Goal: Transaction & Acquisition: Book appointment/travel/reservation

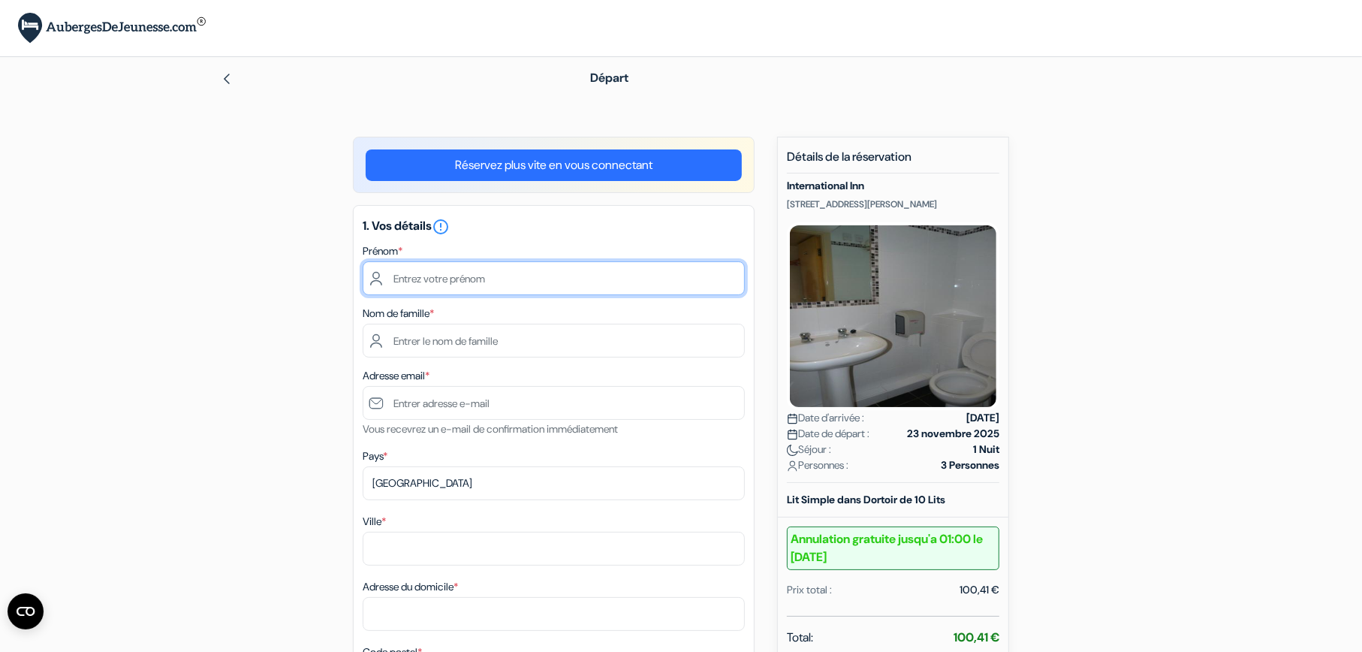
click at [450, 279] on input "text" at bounding box center [554, 278] width 382 height 34
type input "Pierre-Yves"
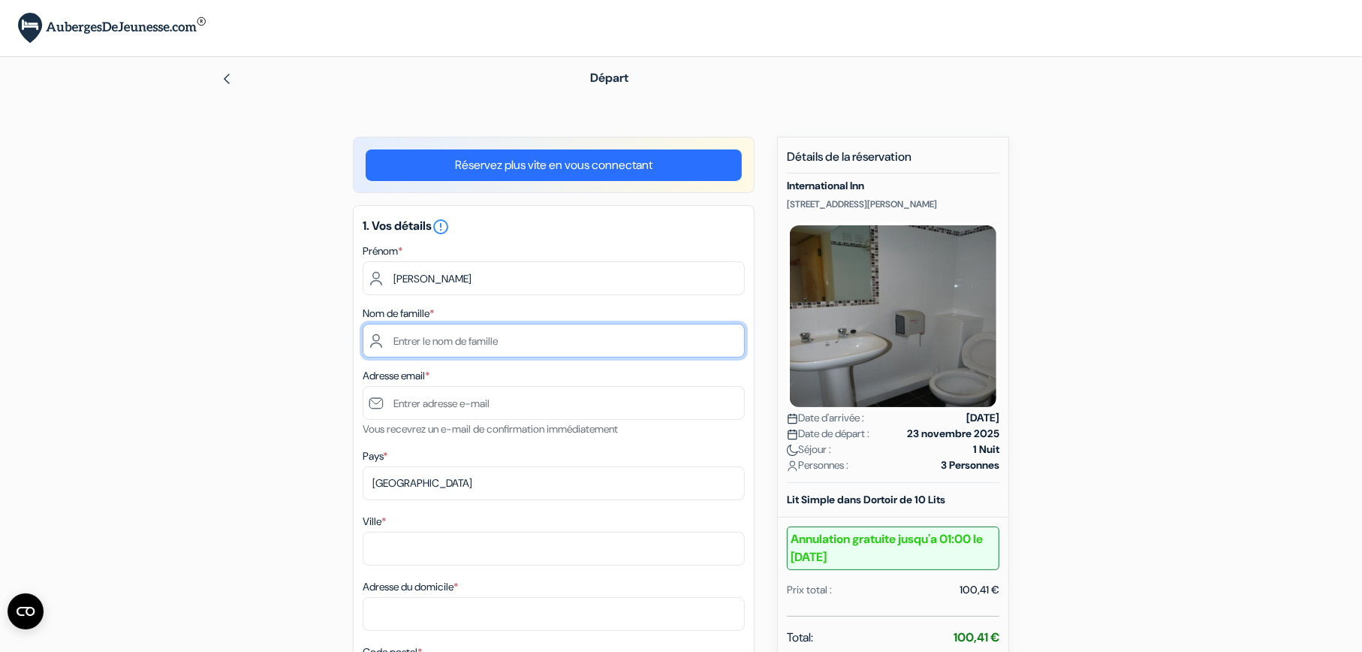
click at [413, 345] on input "text" at bounding box center [554, 341] width 382 height 34
type input "Jusniaux"
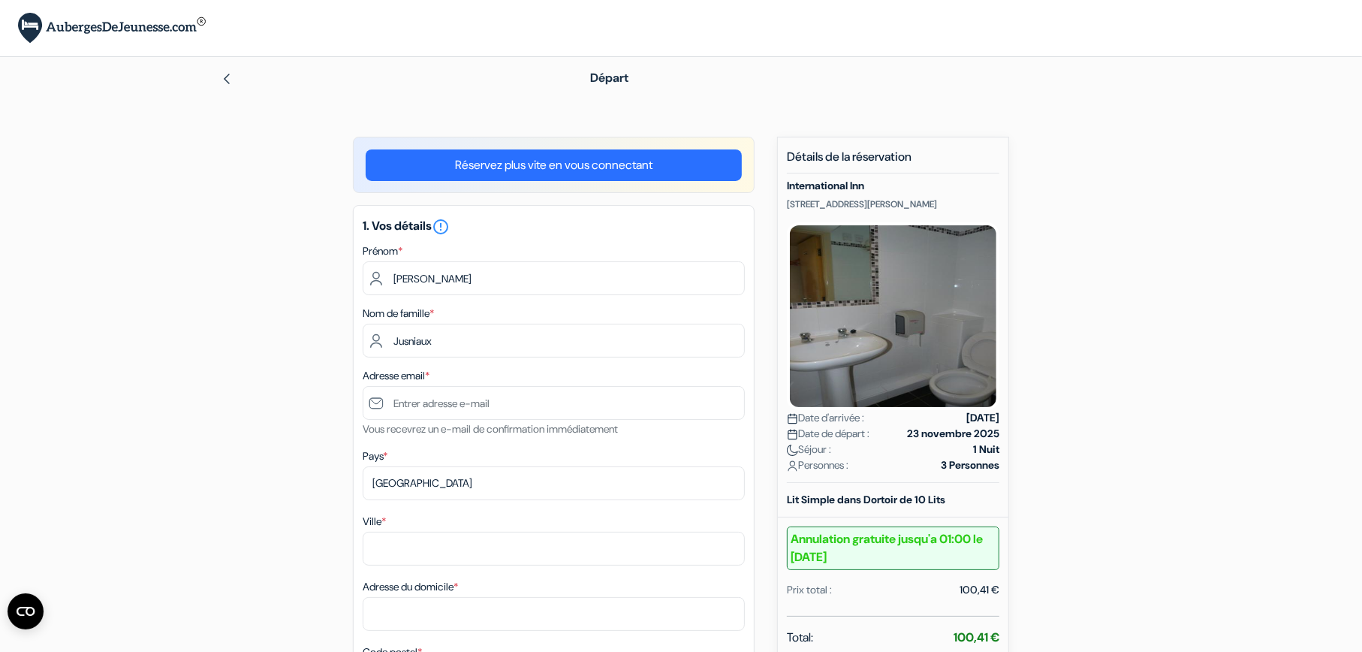
click at [433, 403] on input "text" at bounding box center [554, 403] width 382 height 34
type input "[EMAIL_ADDRESS][DOMAIN_NAME]"
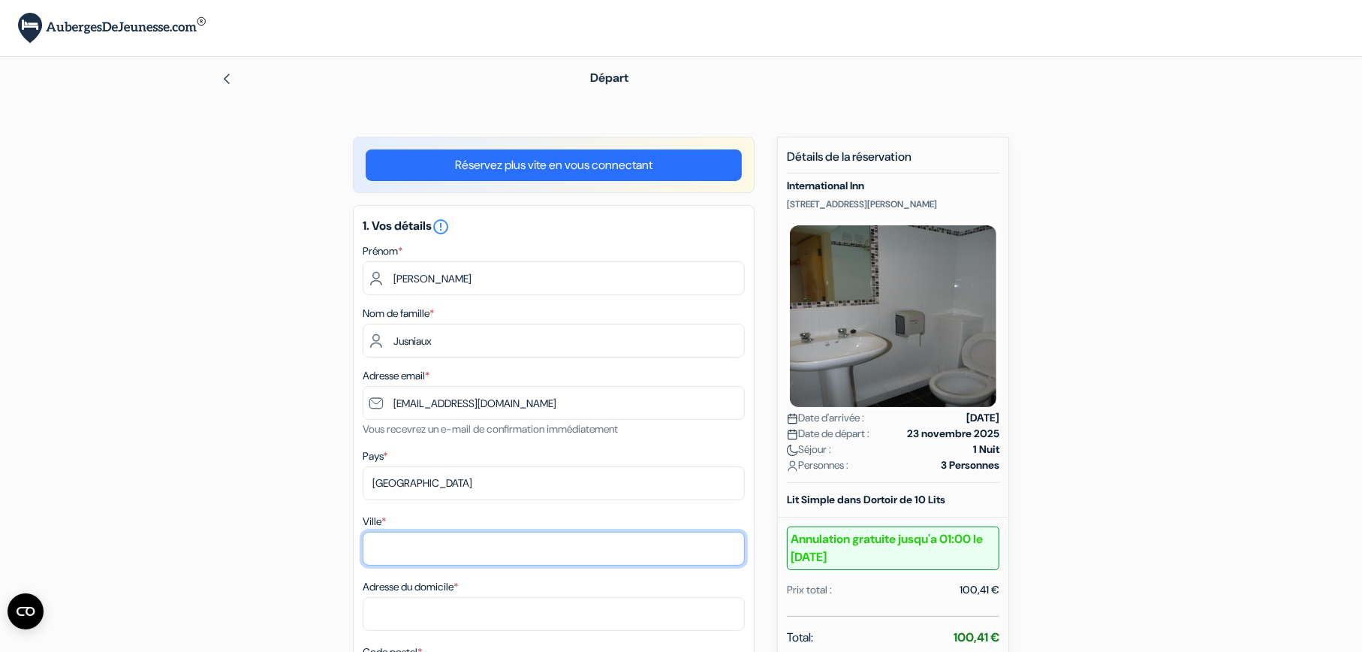
type input "Marcinelle"
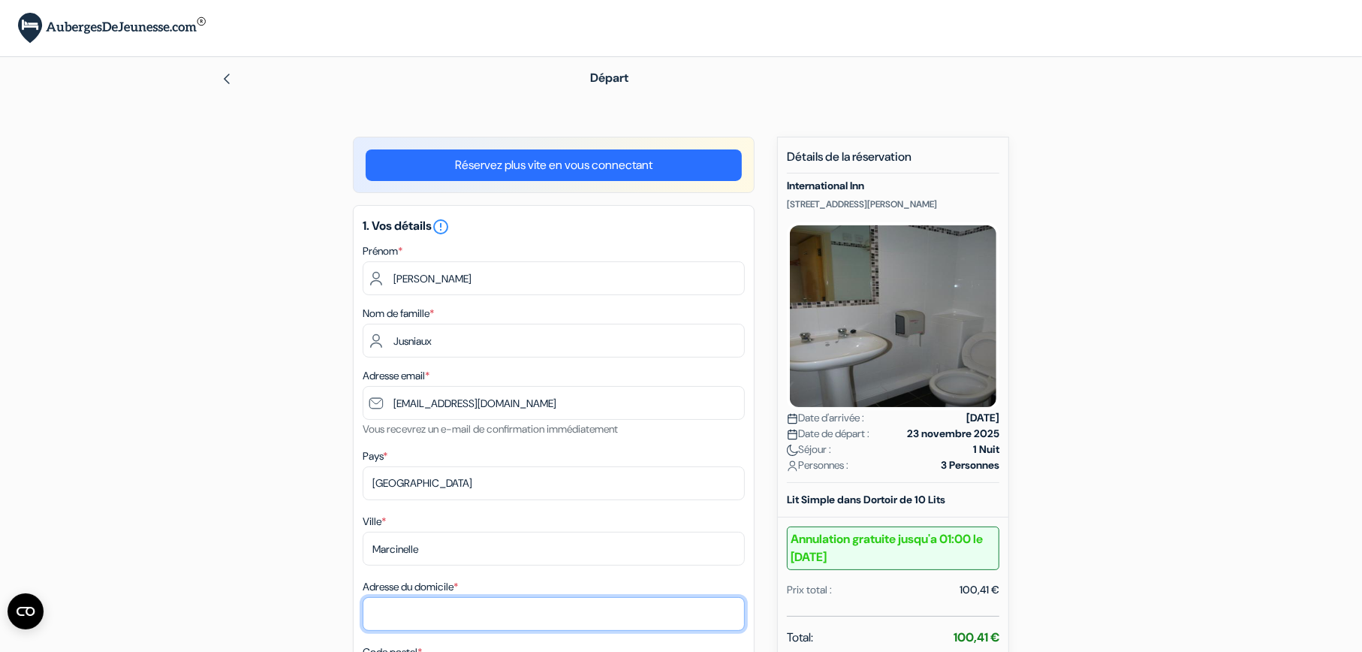
type input "5eme Avenue 32"
type input "6001"
type input "0495576108"
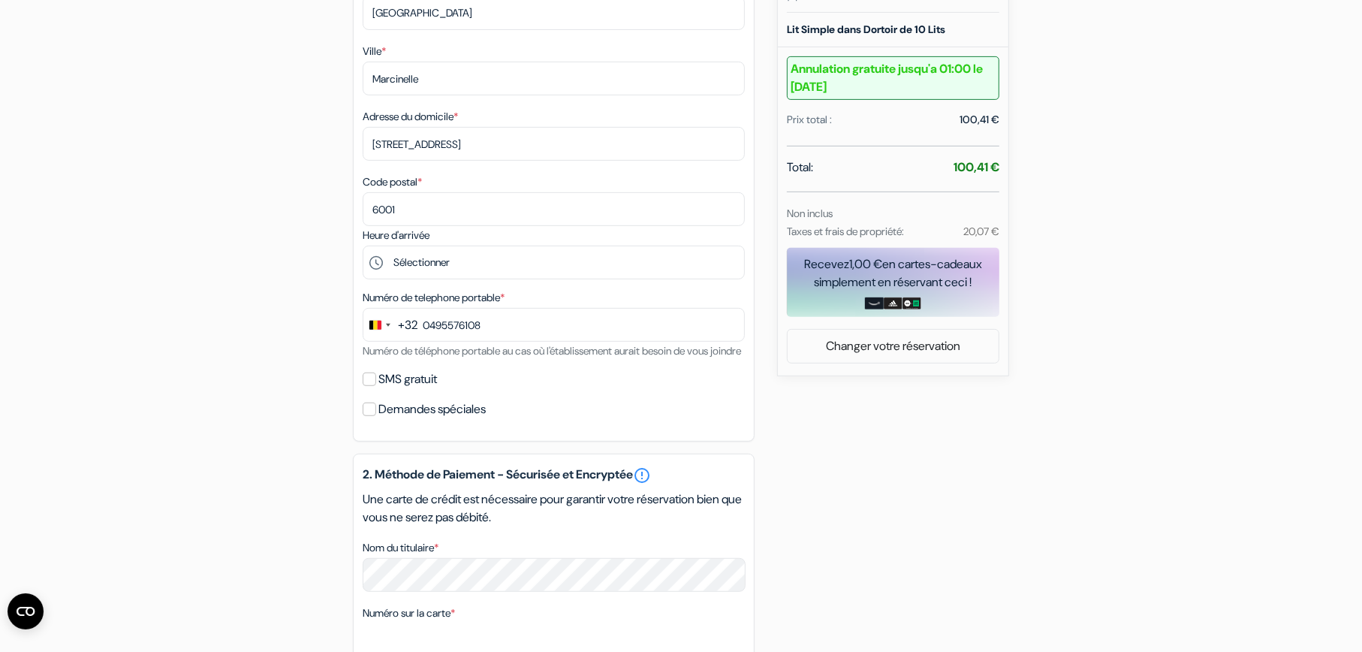
scroll to position [472, 0]
click at [372, 384] on input "SMS gratuit" at bounding box center [370, 377] width 14 height 14
checkbox input "true"
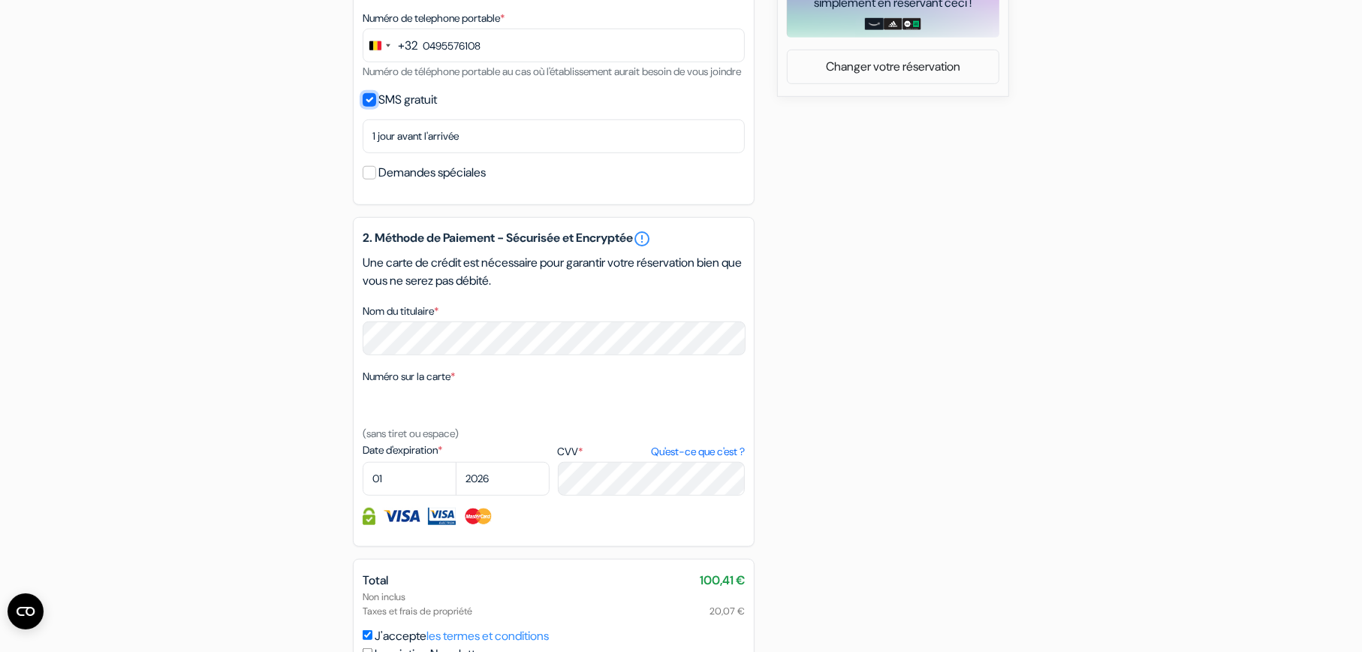
scroll to position [751, 0]
click at [864, 451] on div "add_box International Inn 4 South Hunter St, Off Hardman St, Liverpool, Anglete…" at bounding box center [680, 80] width 991 height 1389
click at [478, 441] on div "Numéro sur la carte * (sans tiret ou espace)" at bounding box center [554, 403] width 382 height 75
click at [436, 457] on label "Date d'expiration *" at bounding box center [456, 449] width 187 height 16
click at [0, 0] on textarea "Nom du titulaire *" at bounding box center [0, 0] width 0 height 0
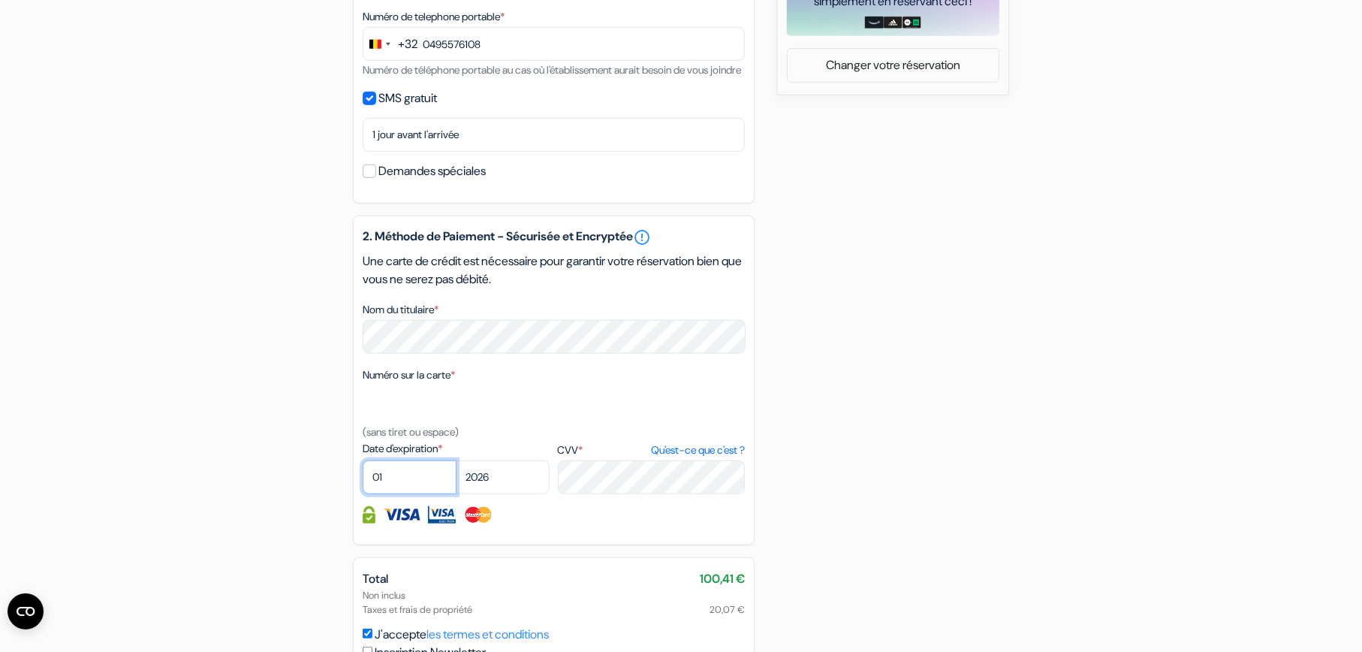
click at [403, 494] on select "01 02 03 04 05 06 07 08 09 10 11 12" at bounding box center [410, 477] width 94 height 34
select select "08"
click at [363, 479] on select "01 02 03 04 05 06 07 08 09 10 11 12" at bounding box center [410, 477] width 94 height 34
click at [500, 489] on select "2025 2026 2027 2028 2029 2030 2031 2032 2033 2034 2035 2036 2037 2038 2039 2040…" at bounding box center [503, 477] width 94 height 34
select select "2029"
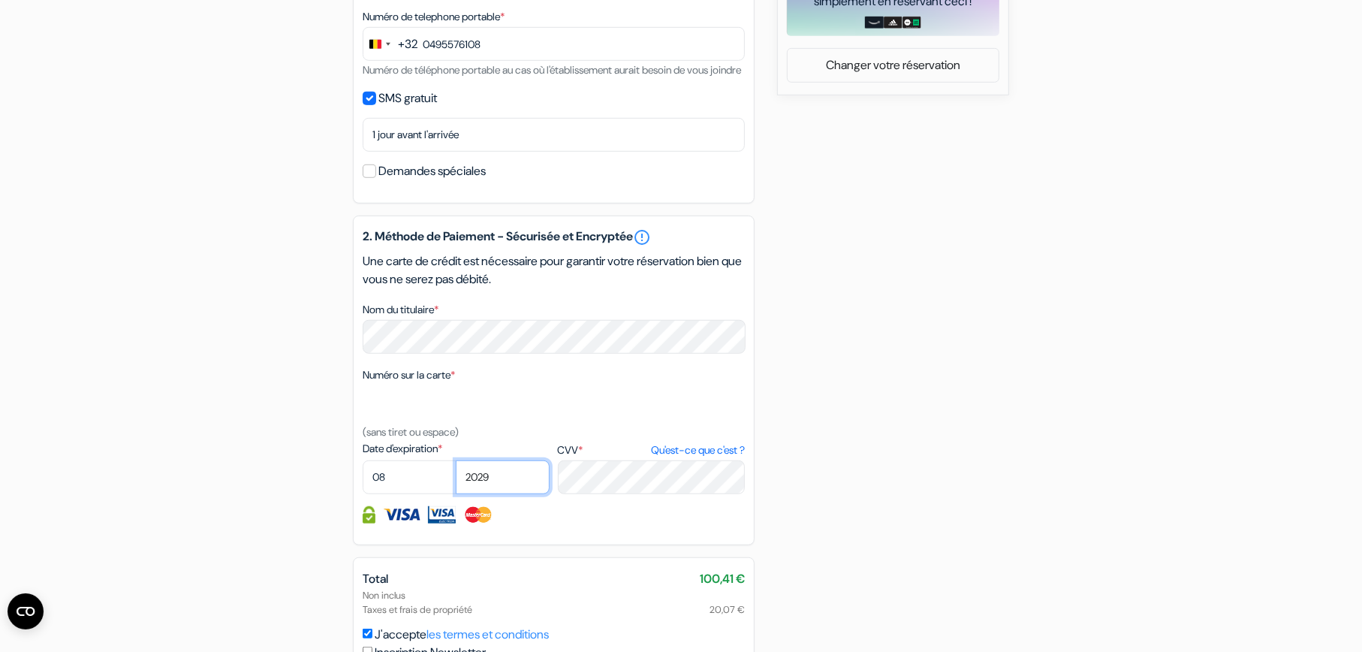
click at [456, 479] on select "2025 2026 2027 2028 2029 2030 2031 2032 2033 2034 2035 2036 2037 2038 2039 2040…" at bounding box center [503, 477] width 94 height 34
click at [973, 438] on div "add_box International Inn 4 South Hunter St, Off Hardman St, Liverpool, Anglete…" at bounding box center [680, 80] width 991 height 1389
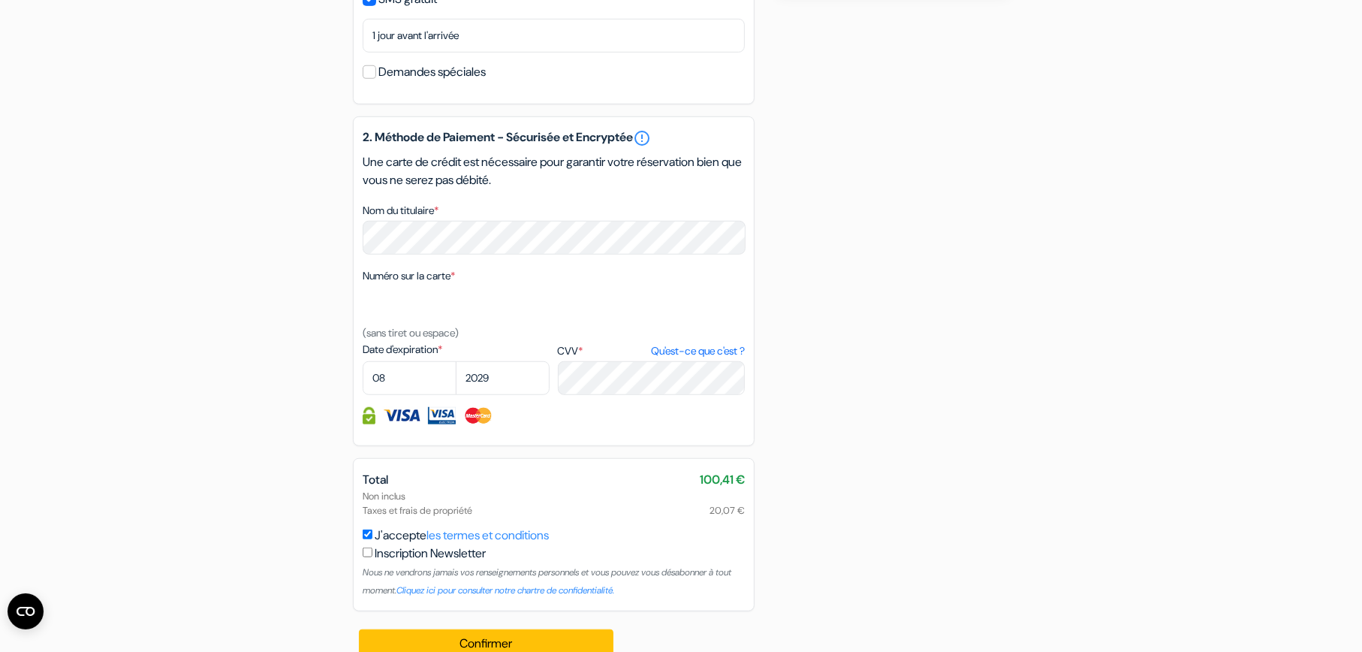
scroll to position [892, 0]
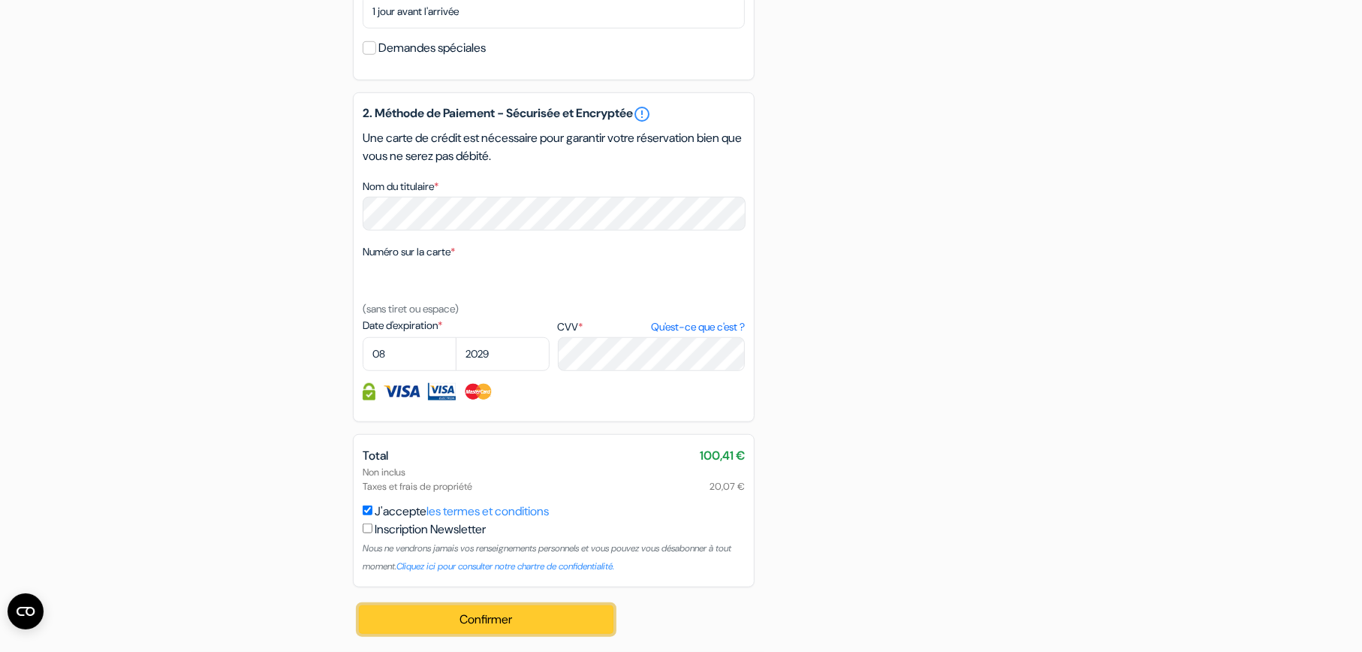
click at [487, 627] on button "Confirmer Loading..." at bounding box center [486, 619] width 255 height 29
